Goal: Find specific page/section: Find specific page/section

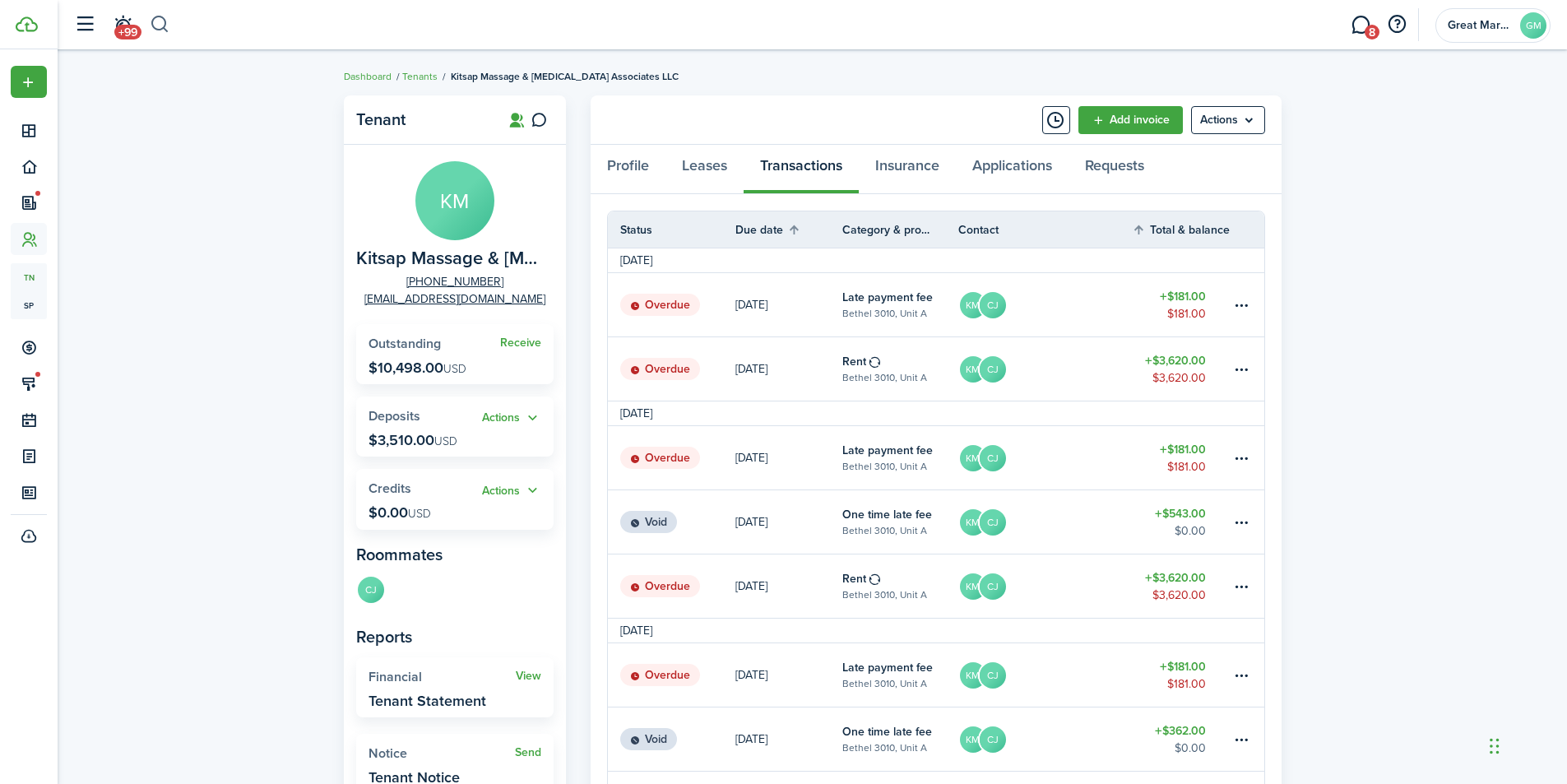
click at [165, 23] on button "button" at bounding box center [160, 24] width 21 height 28
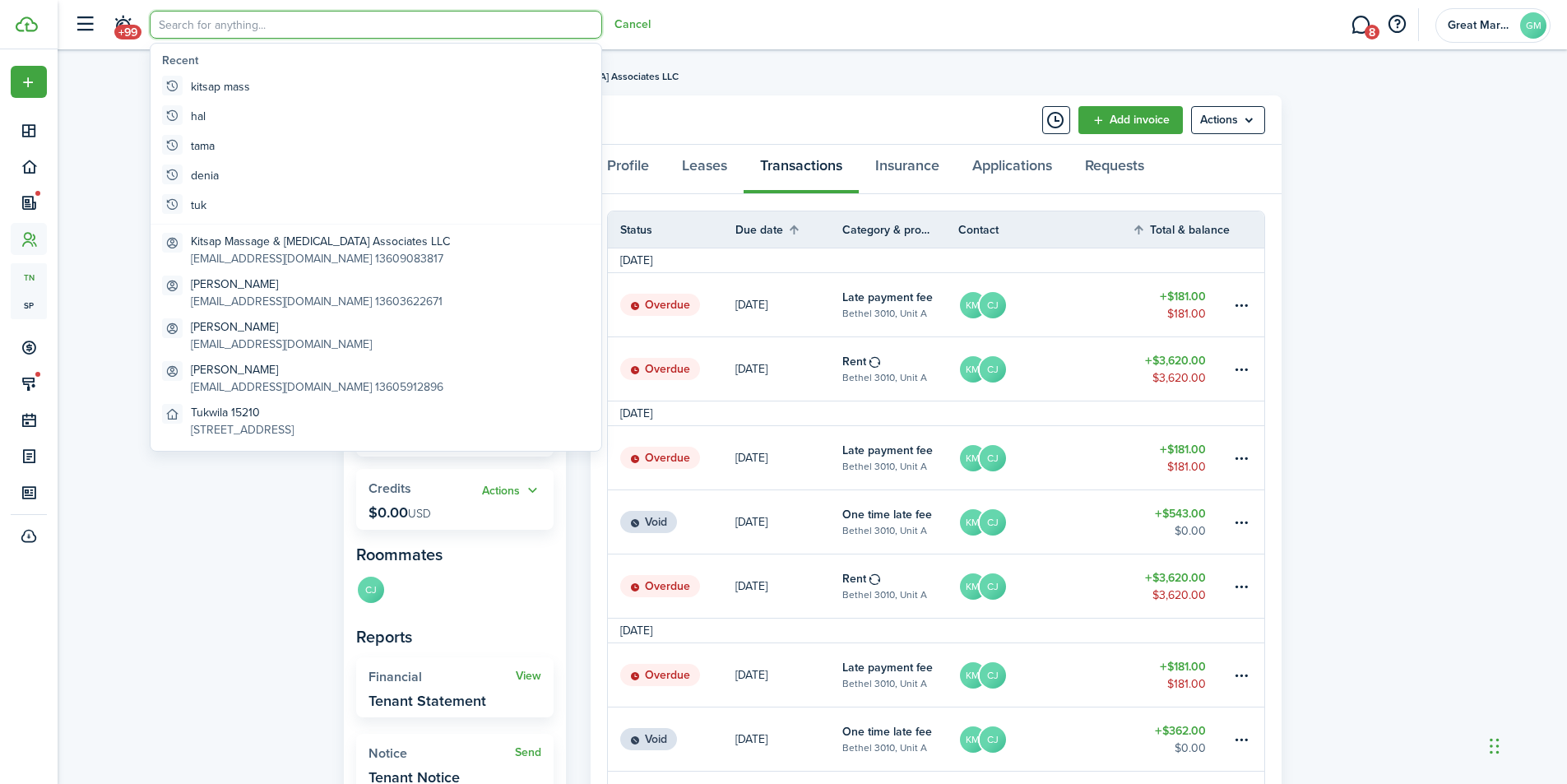
click at [177, 26] on input "search" at bounding box center [376, 24] width 453 height 28
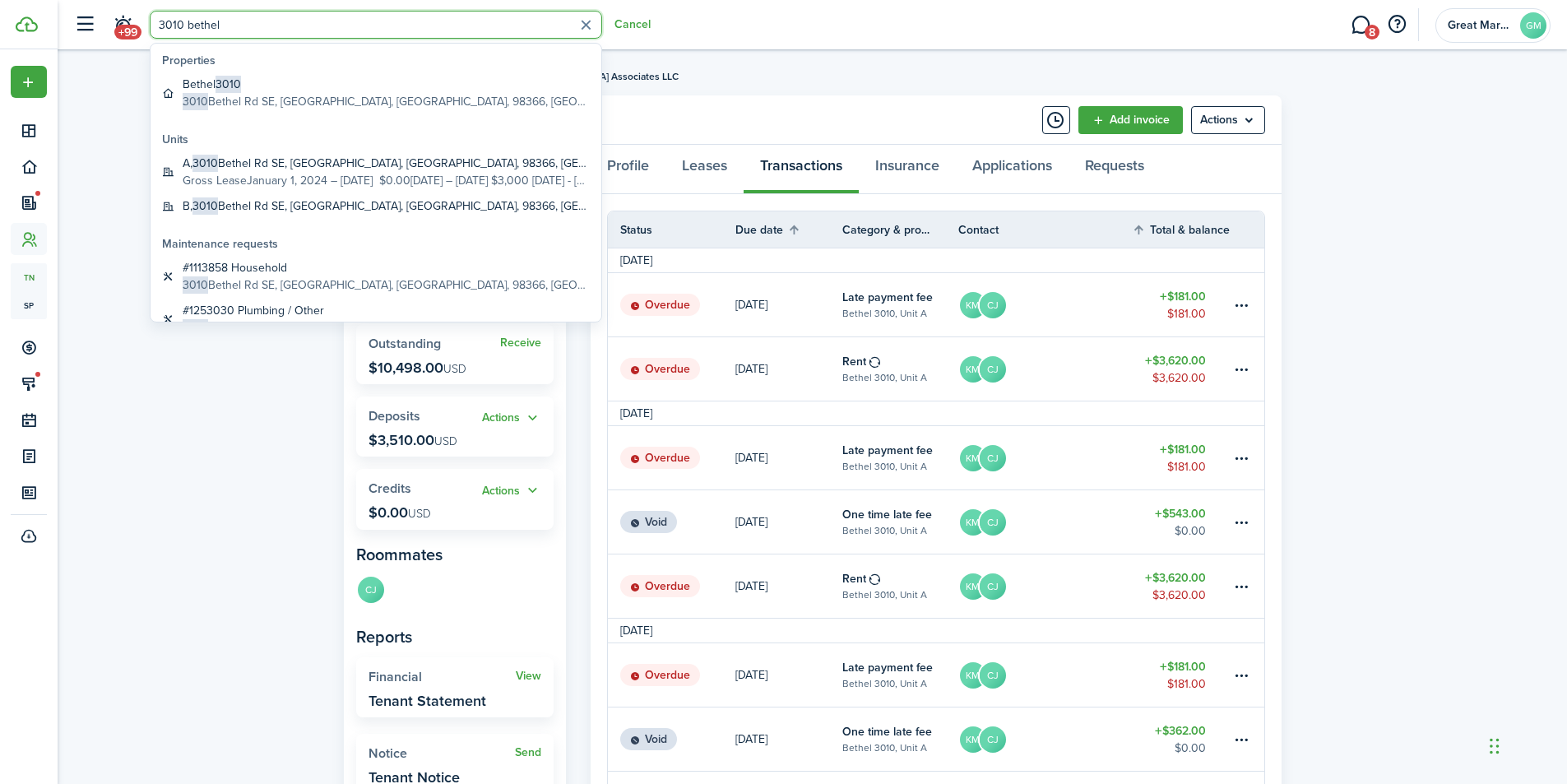
type input "3010 bethel"
click at [235, 86] on span "3010" at bounding box center [231, 84] width 25 height 18
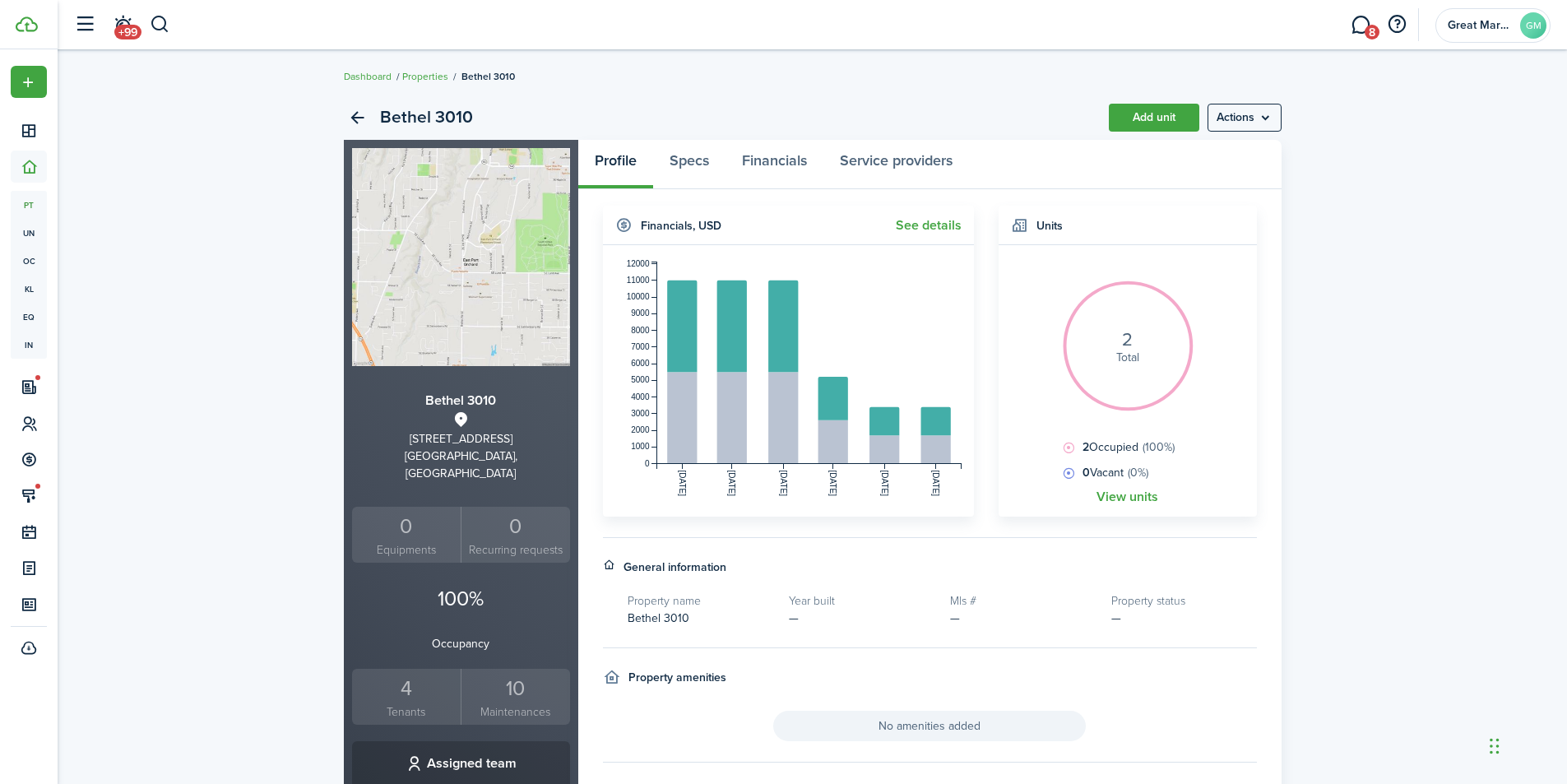
click at [407, 703] on small "Tenants" at bounding box center [407, 711] width 101 height 18
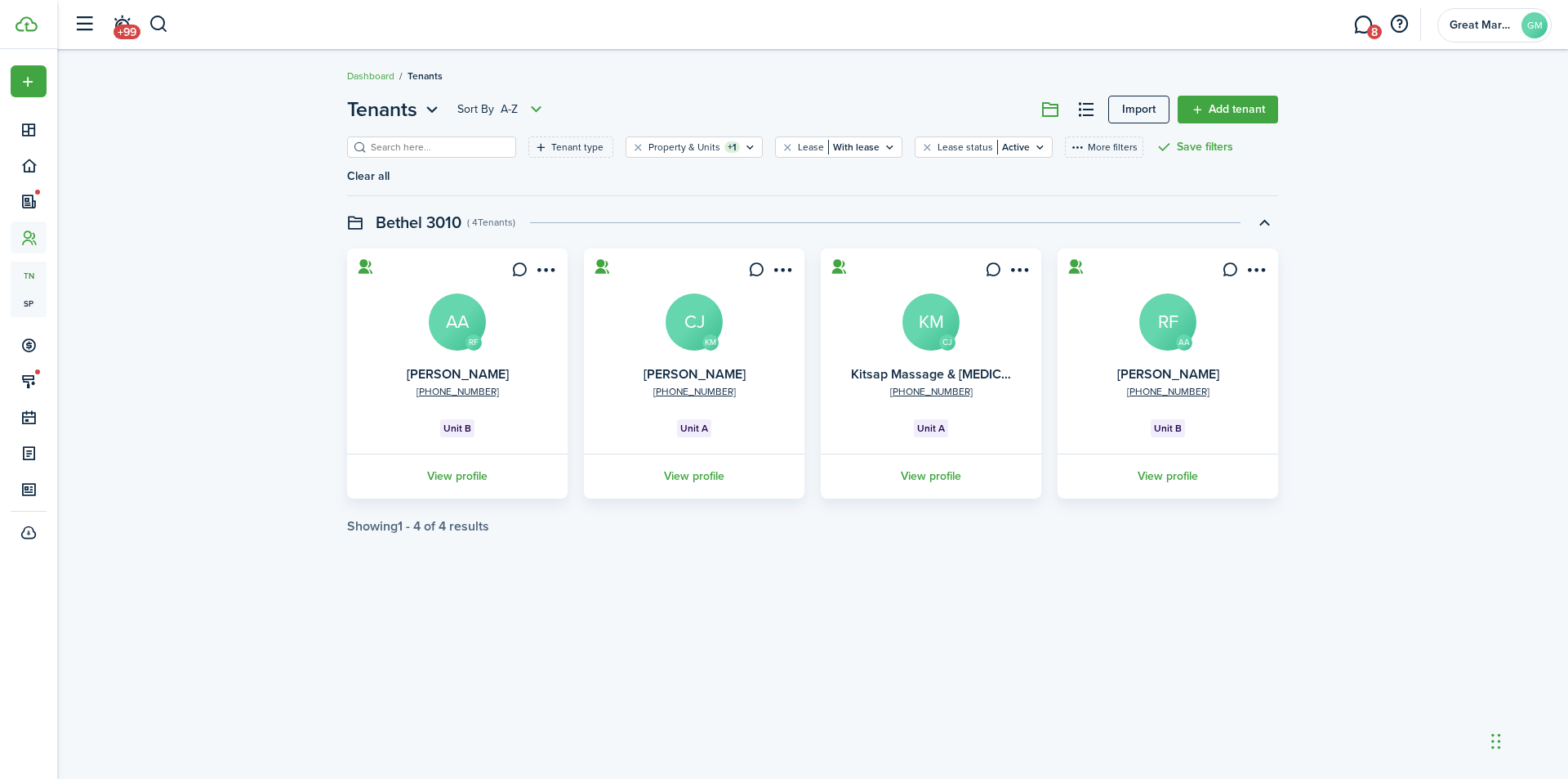
drag, startPoint x: 467, startPoint y: 451, endPoint x: 538, endPoint y: 378, distance: 101.8
click at [467, 453] on link "View profile" at bounding box center [457, 476] width 225 height 45
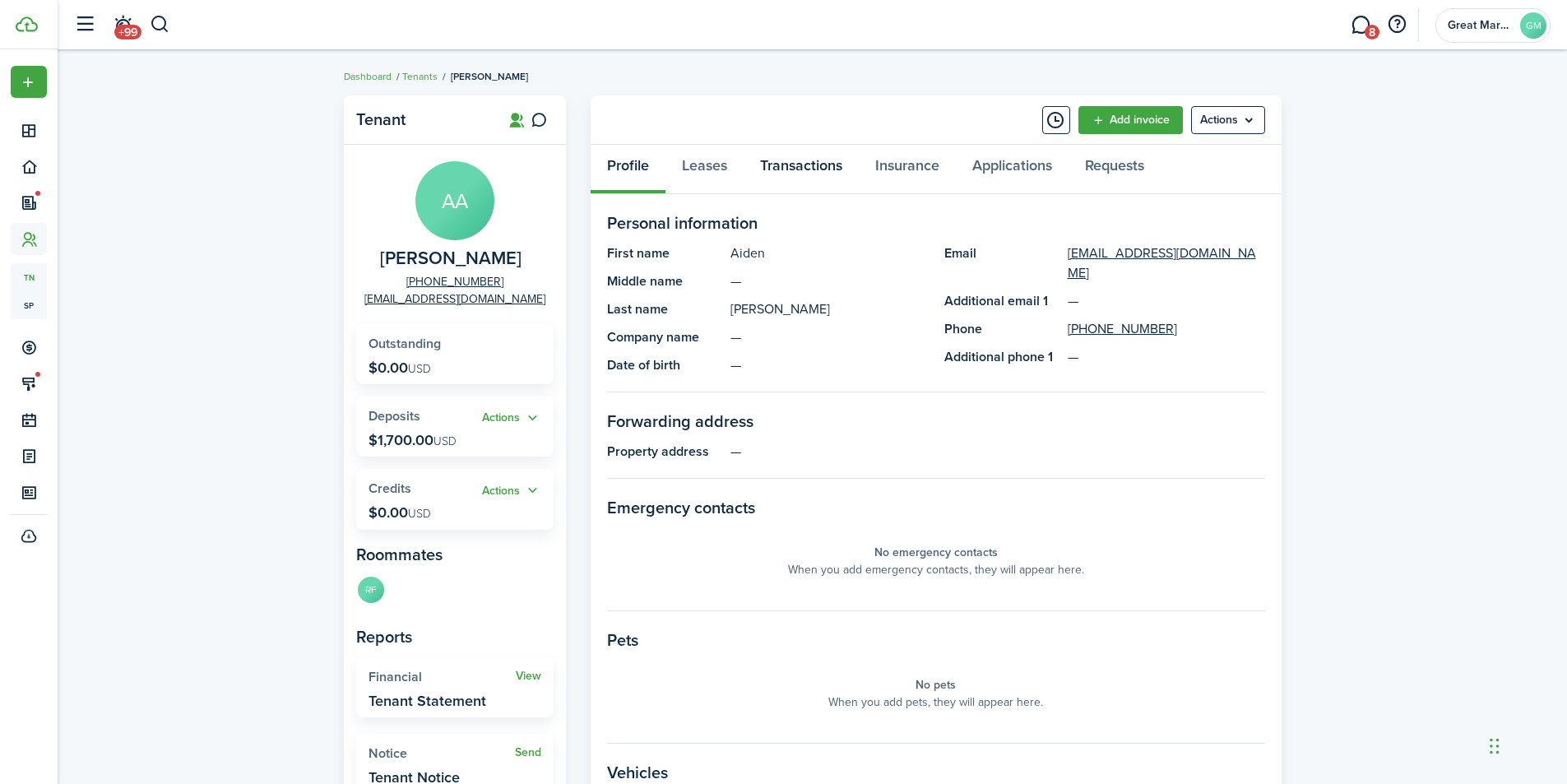
click at [835, 164] on link "Transactions" at bounding box center [801, 169] width 116 height 49
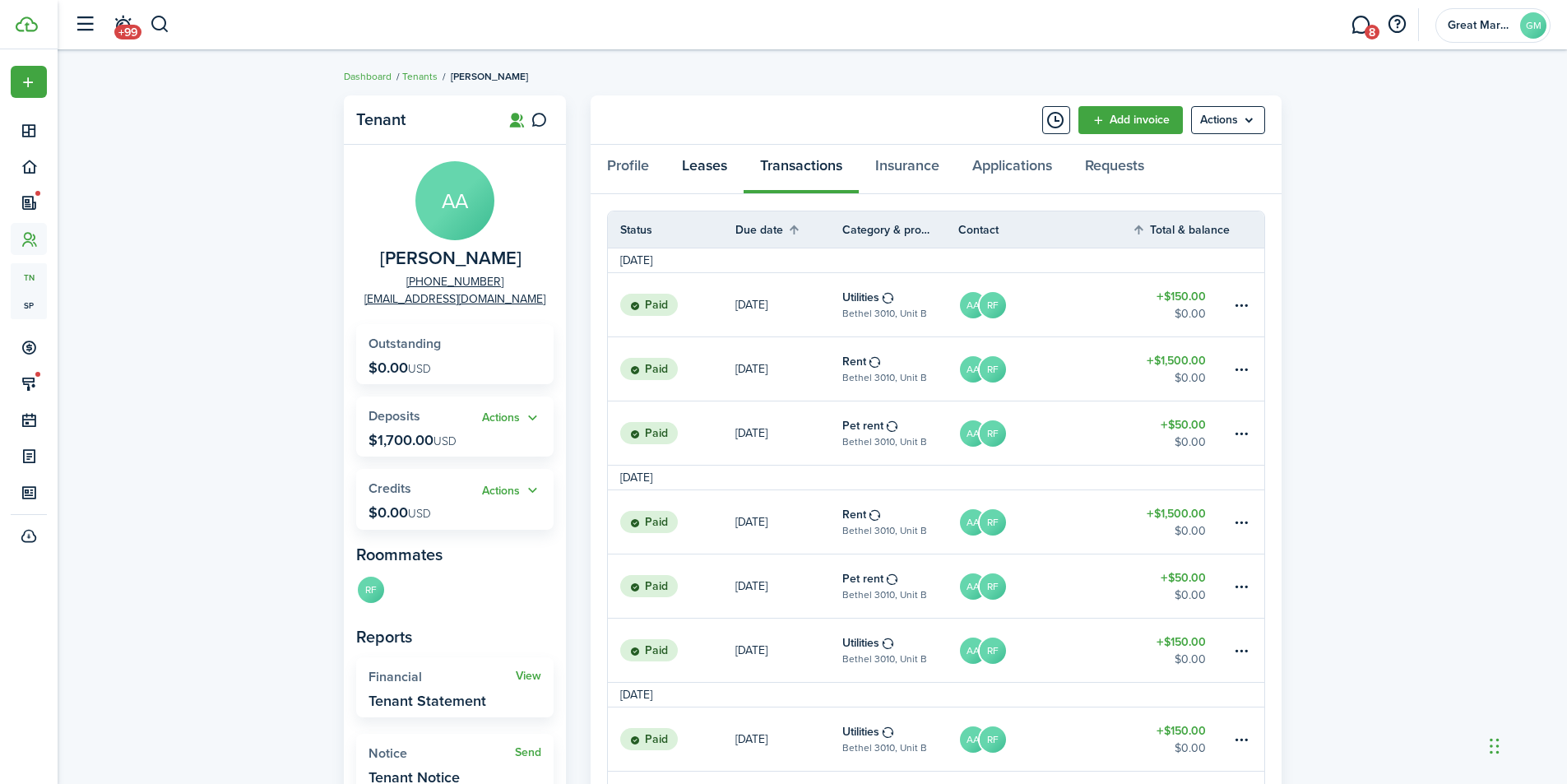
click at [700, 170] on link "Leases" at bounding box center [704, 169] width 78 height 49
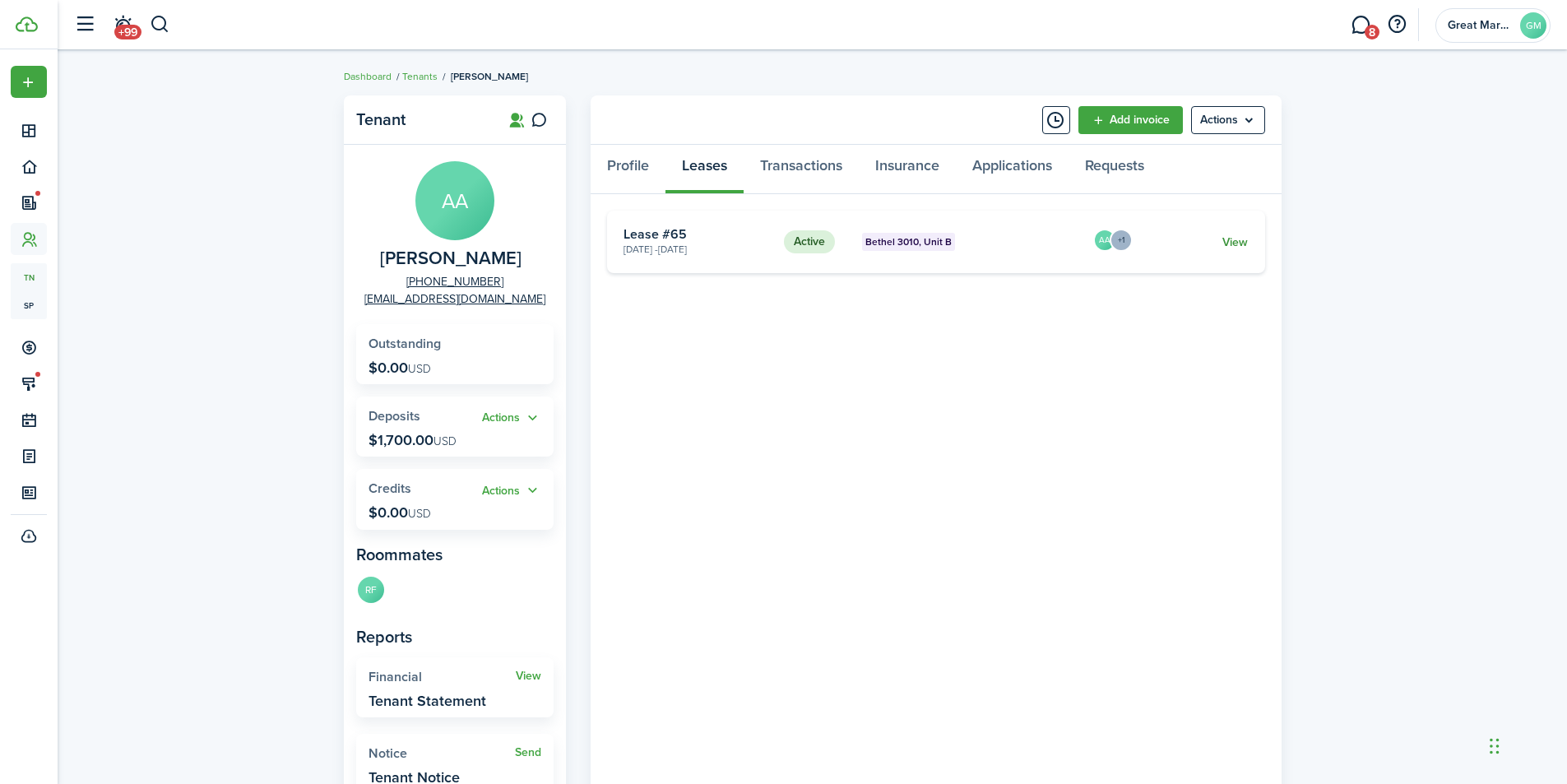
click at [1239, 246] on link "View" at bounding box center [1235, 242] width 25 height 18
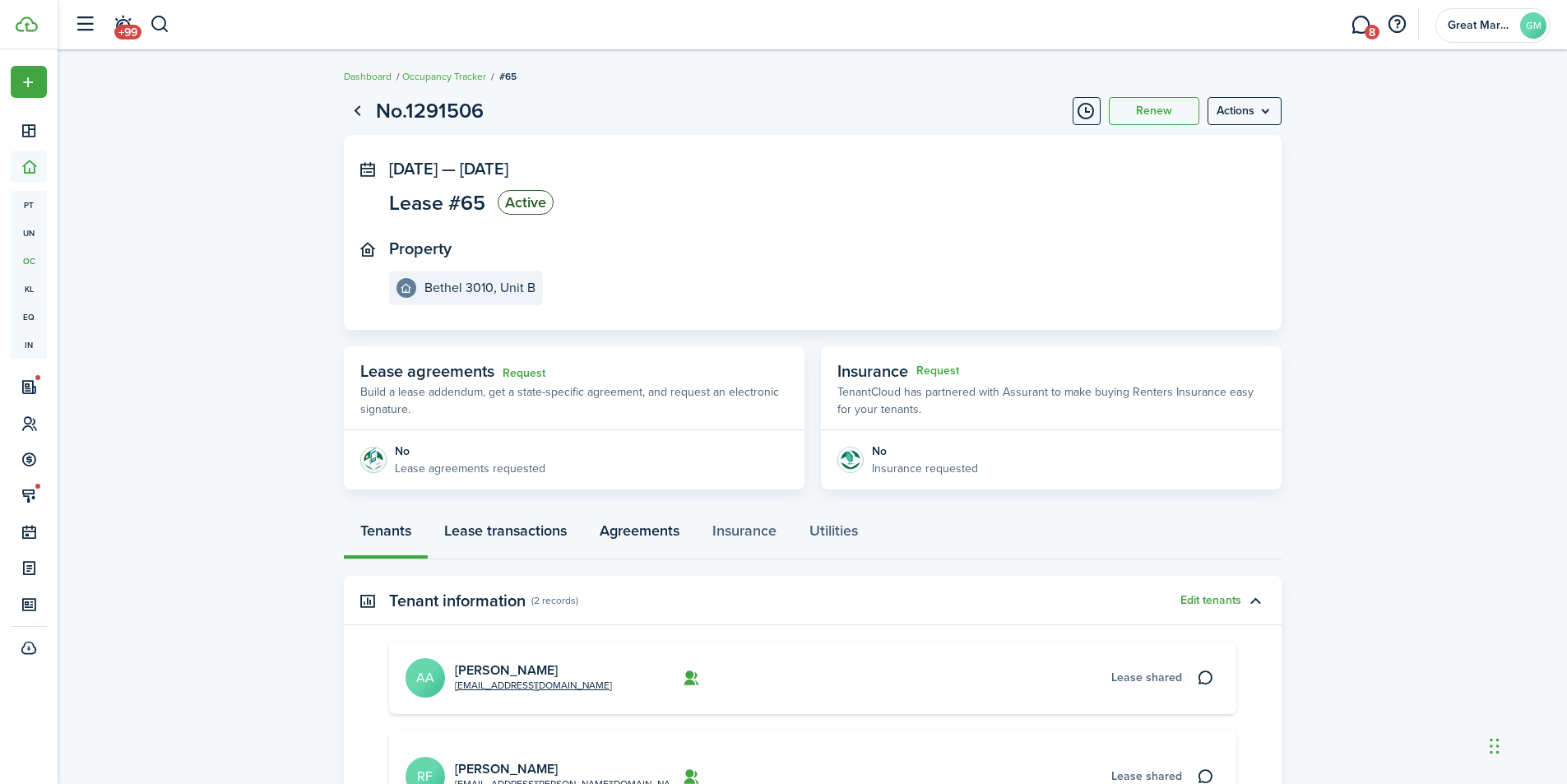
drag, startPoint x: 535, startPoint y: 531, endPoint x: 674, endPoint y: 555, distance: 141.1
click at [534, 530] on link "Lease transactions" at bounding box center [506, 534] width 156 height 49
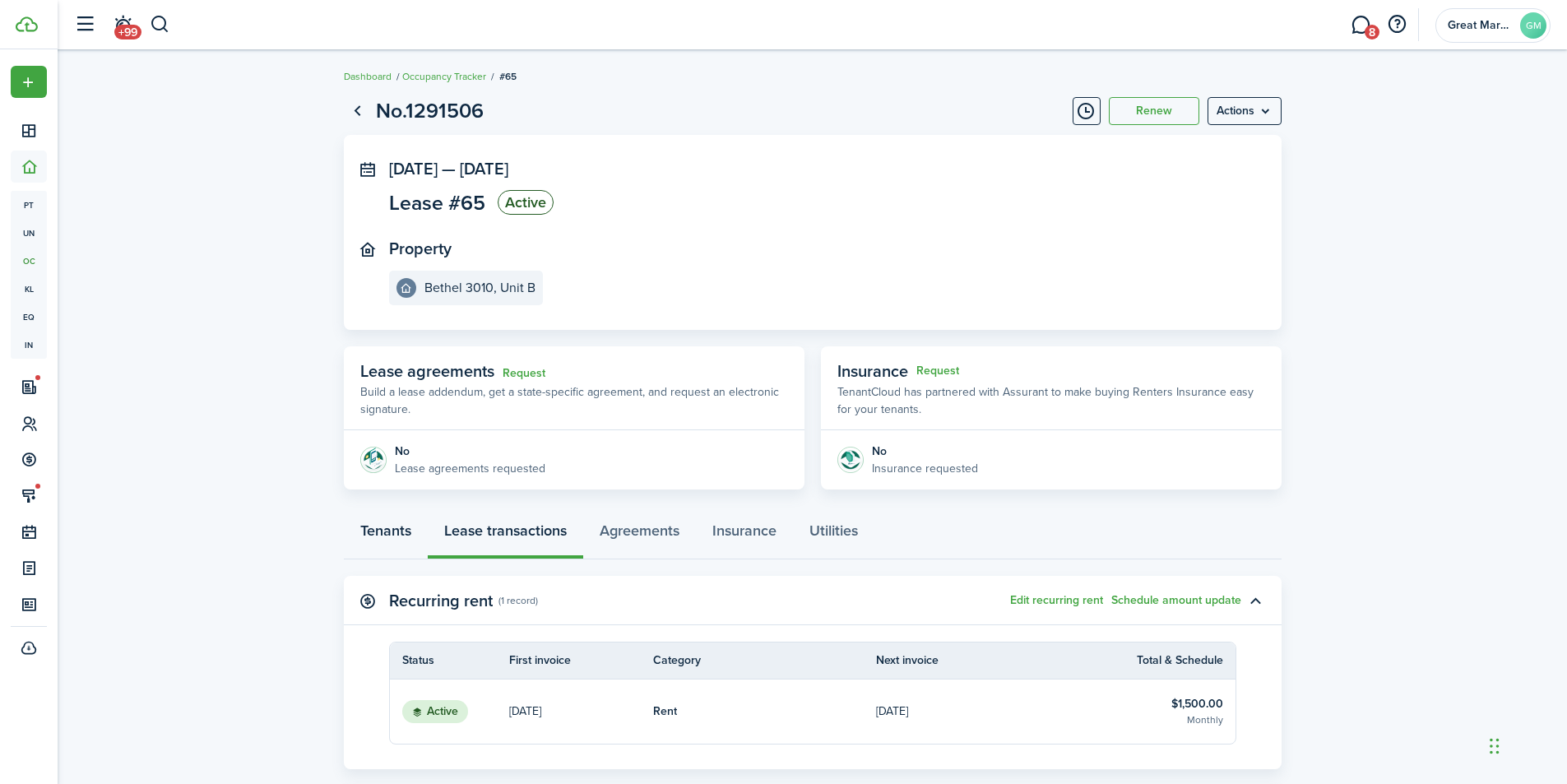
click at [389, 527] on link "Tenants" at bounding box center [386, 534] width 84 height 49
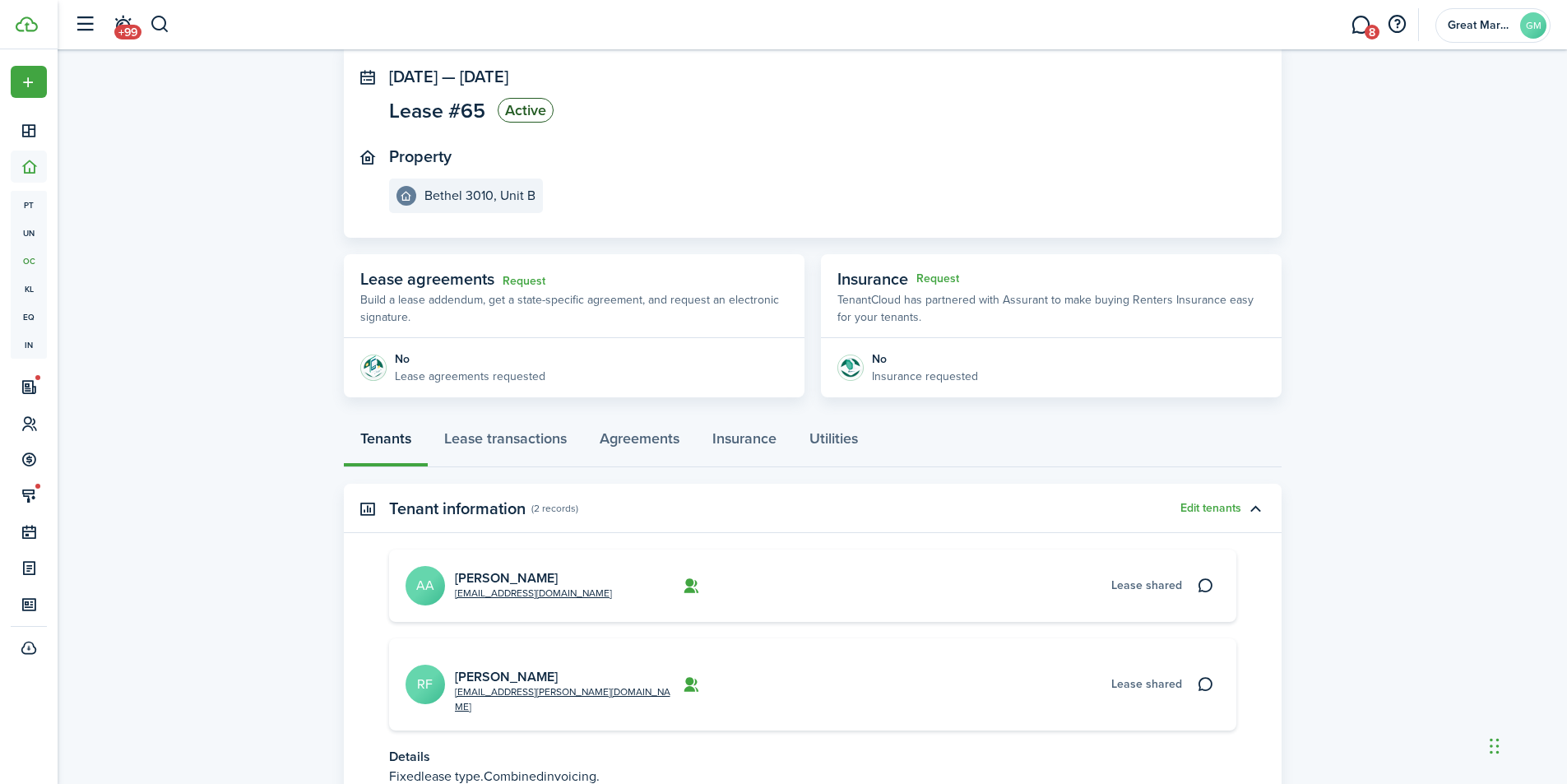
scroll to position [211, 0]
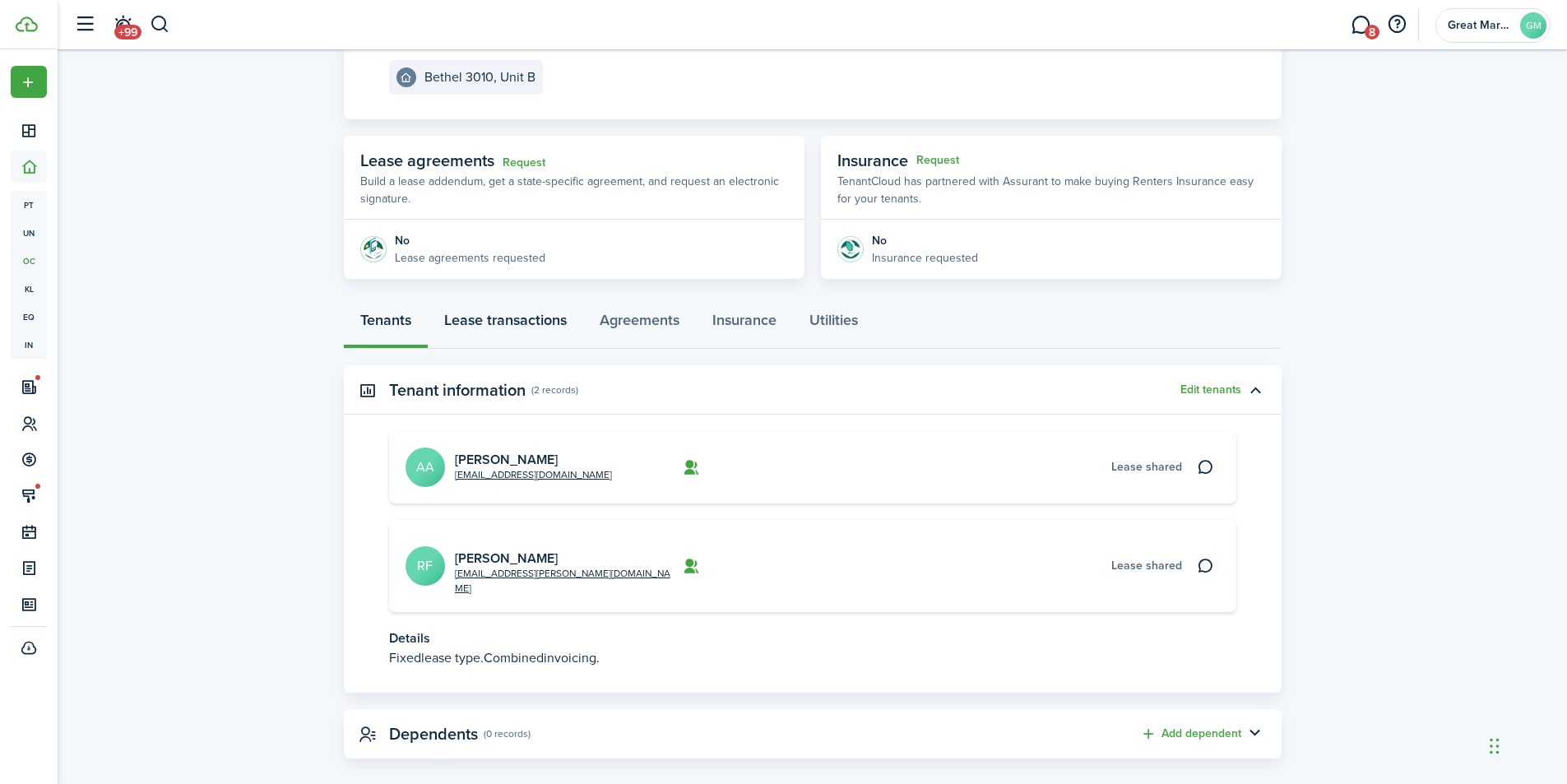
click at [522, 323] on link "Lease transactions" at bounding box center [506, 324] width 156 height 49
